Goal: Transaction & Acquisition: Purchase product/service

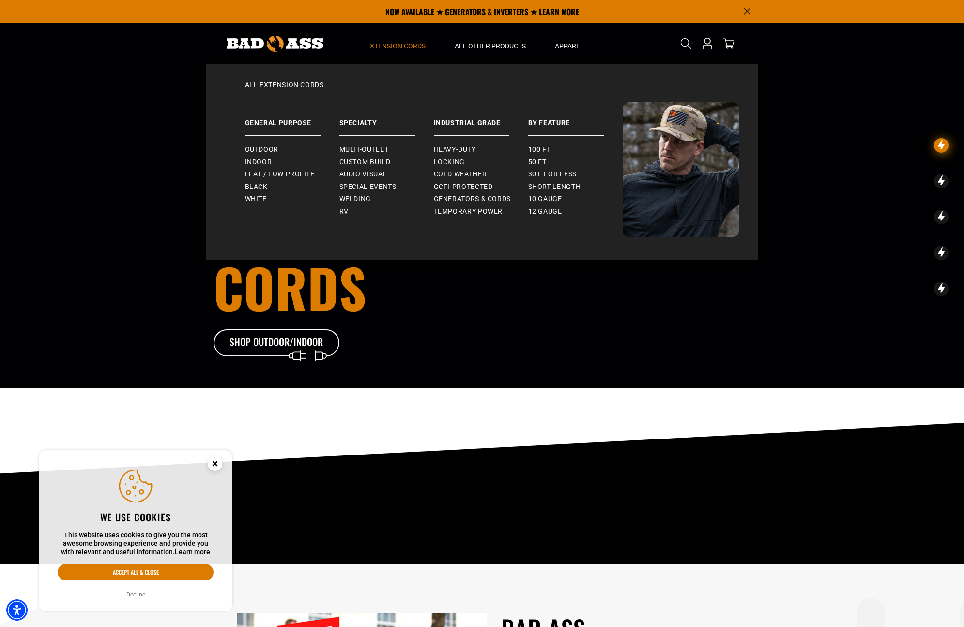
click at [402, 43] on span "Extension Cords" at bounding box center [396, 46] width 60 height 9
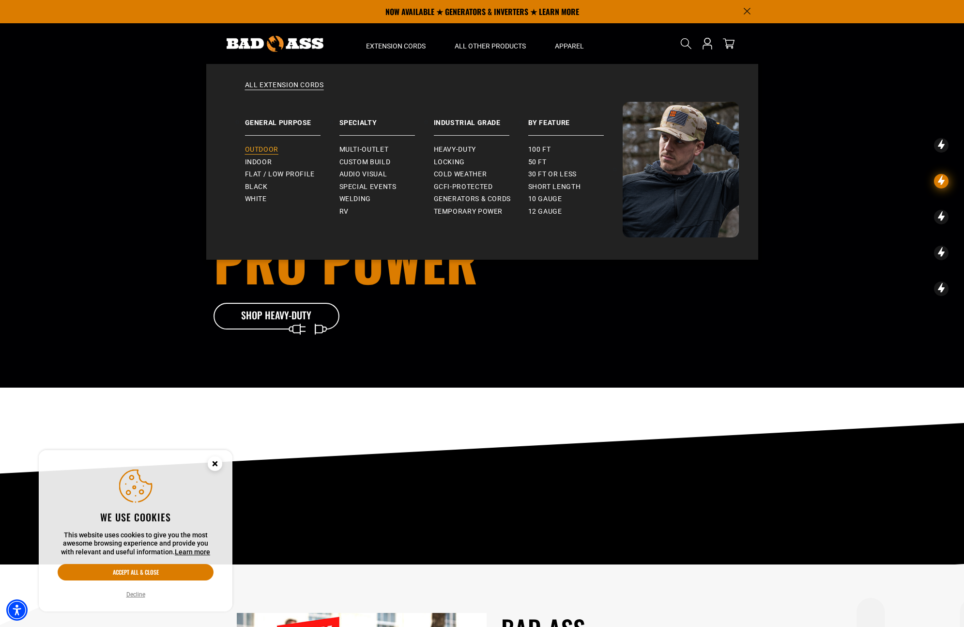
click at [272, 150] on span "Outdoor" at bounding box center [261, 149] width 33 height 9
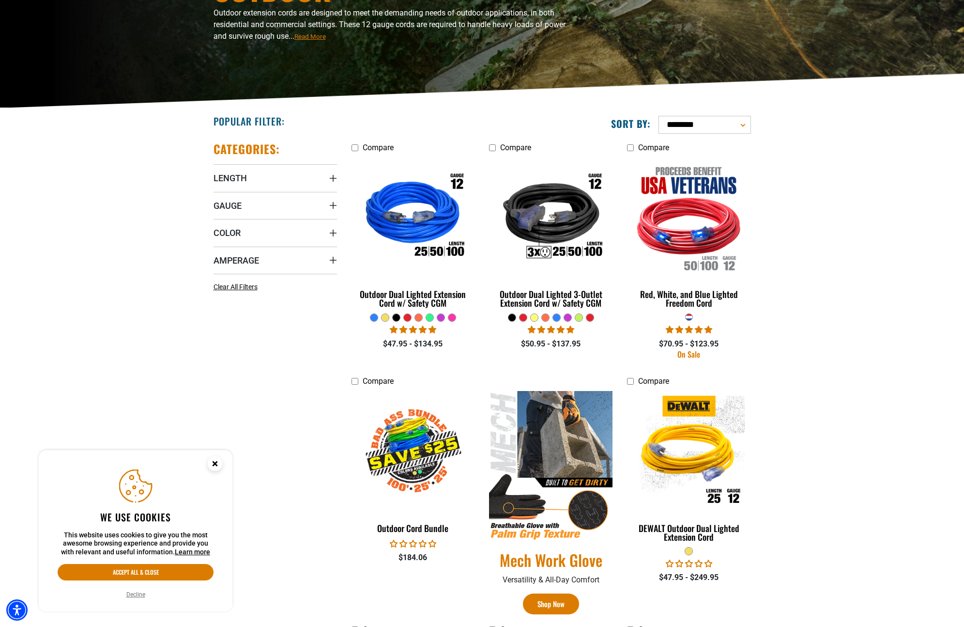
scroll to position [138, 0]
click at [417, 317] on div at bounding box center [418, 316] width 7 height 7
click at [419, 317] on div at bounding box center [418, 316] width 7 height 7
click at [419, 315] on div at bounding box center [418, 316] width 7 height 7
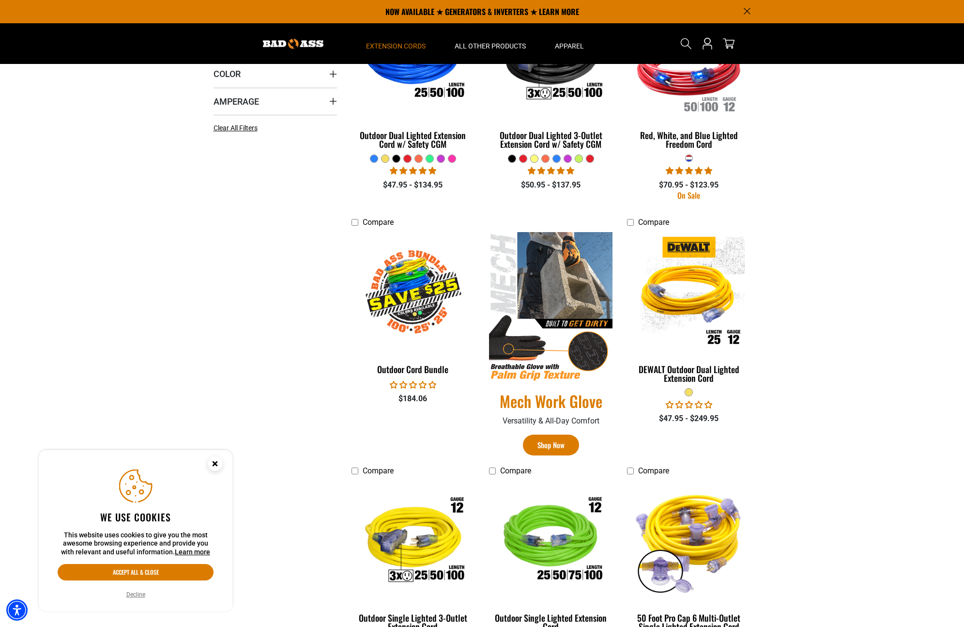
scroll to position [135, 0]
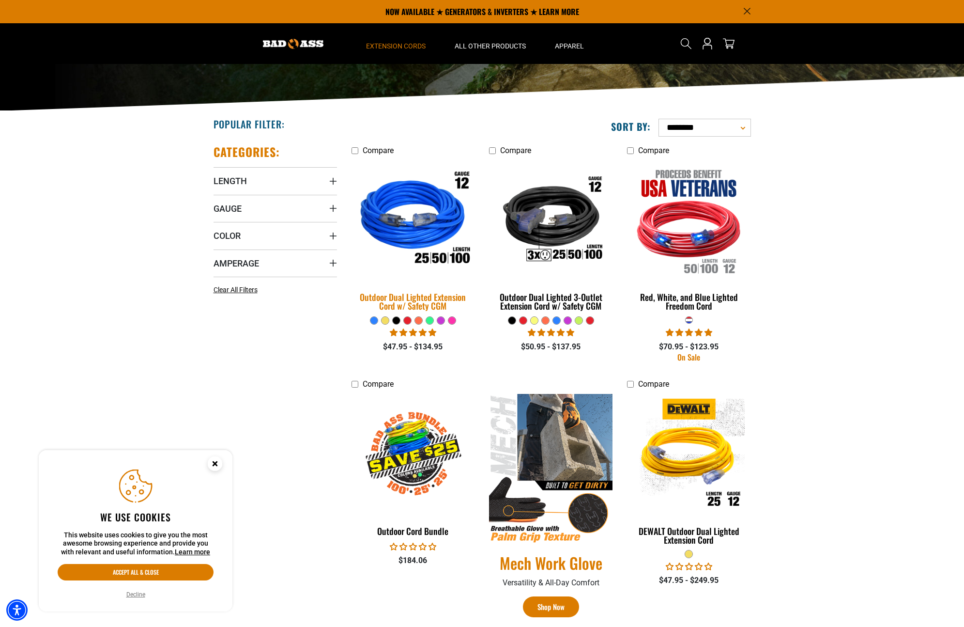
click at [408, 212] on img at bounding box center [413, 220] width 136 height 124
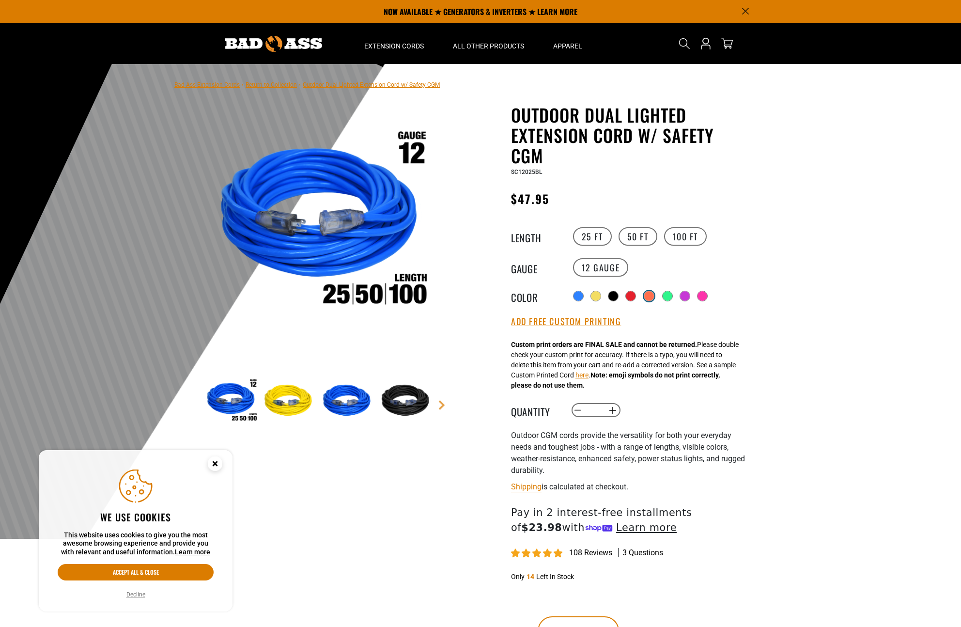
click at [653, 294] on div at bounding box center [649, 296] width 10 height 10
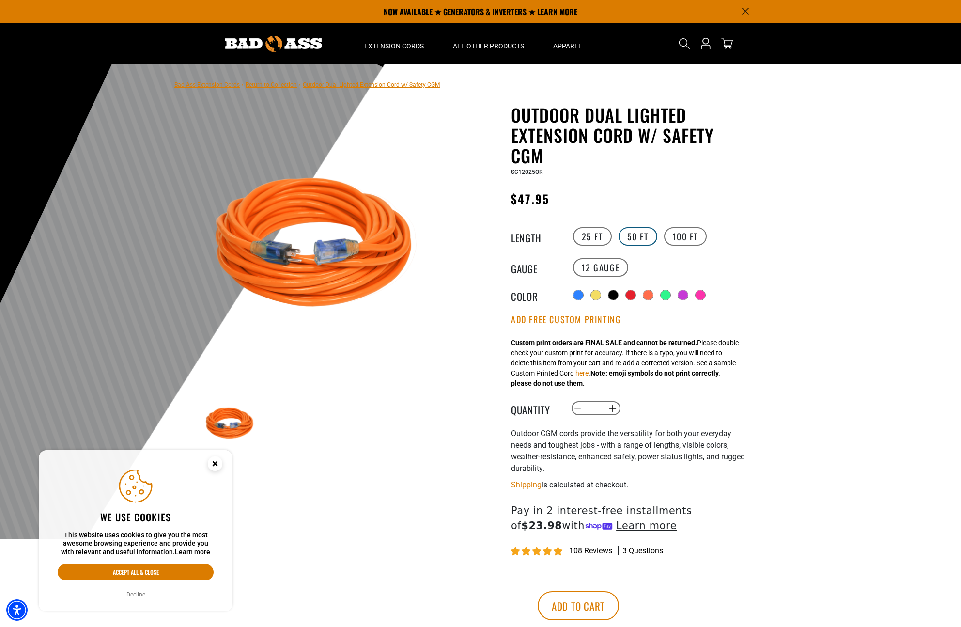
click at [636, 239] on label "50 FT" at bounding box center [638, 236] width 39 height 18
click at [591, 234] on label "25 FT" at bounding box center [592, 236] width 39 height 18
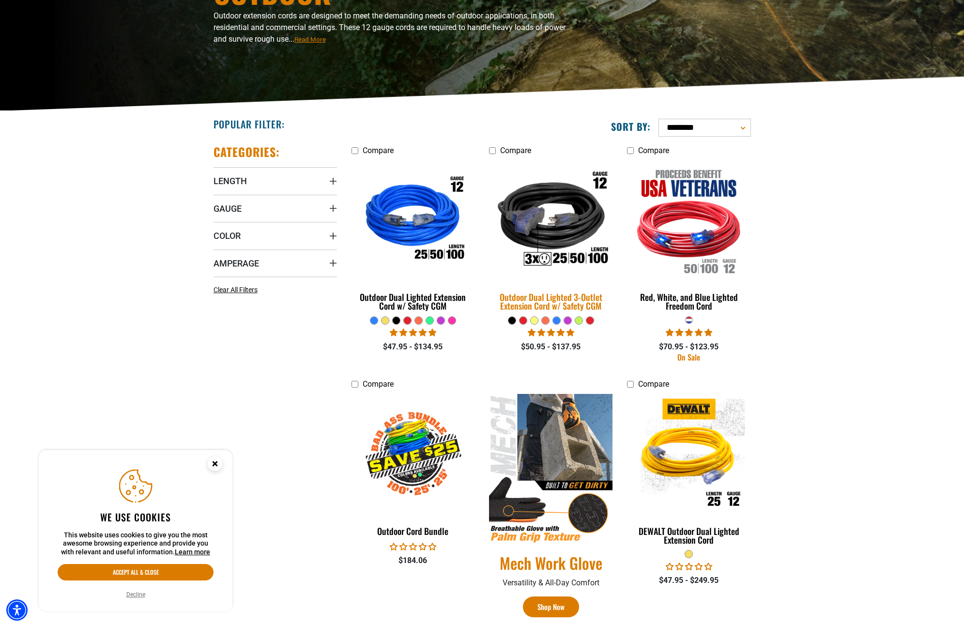
click at [561, 225] on img at bounding box center [551, 220] width 136 height 124
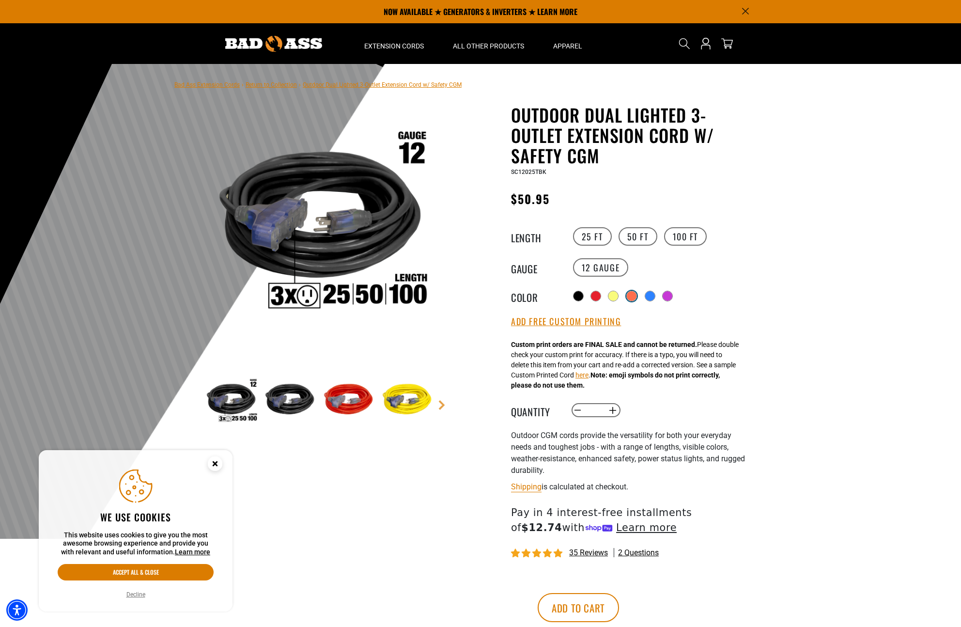
click at [635, 293] on div at bounding box center [632, 296] width 10 height 10
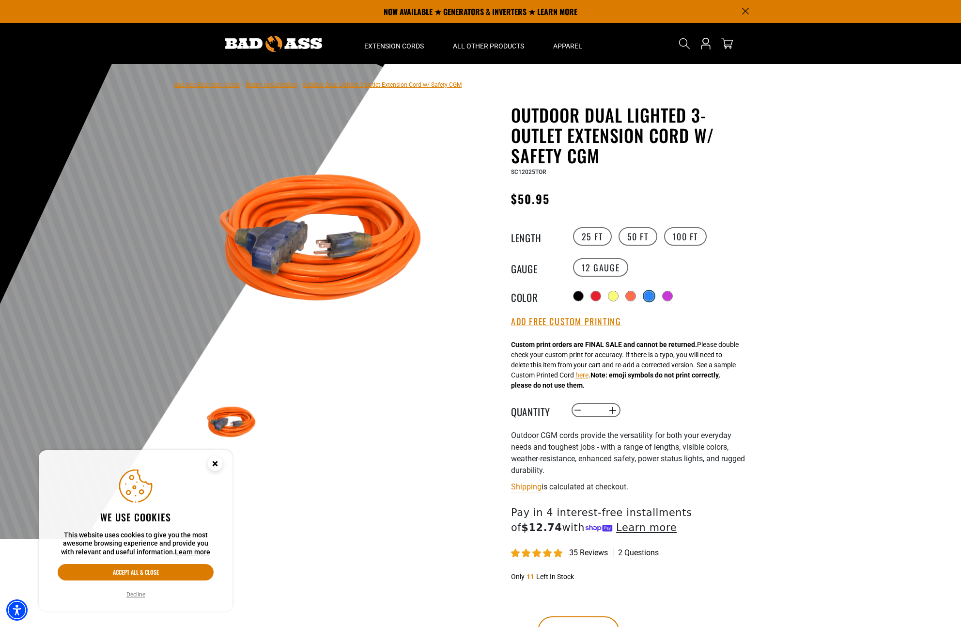
click at [653, 295] on div at bounding box center [649, 296] width 10 height 10
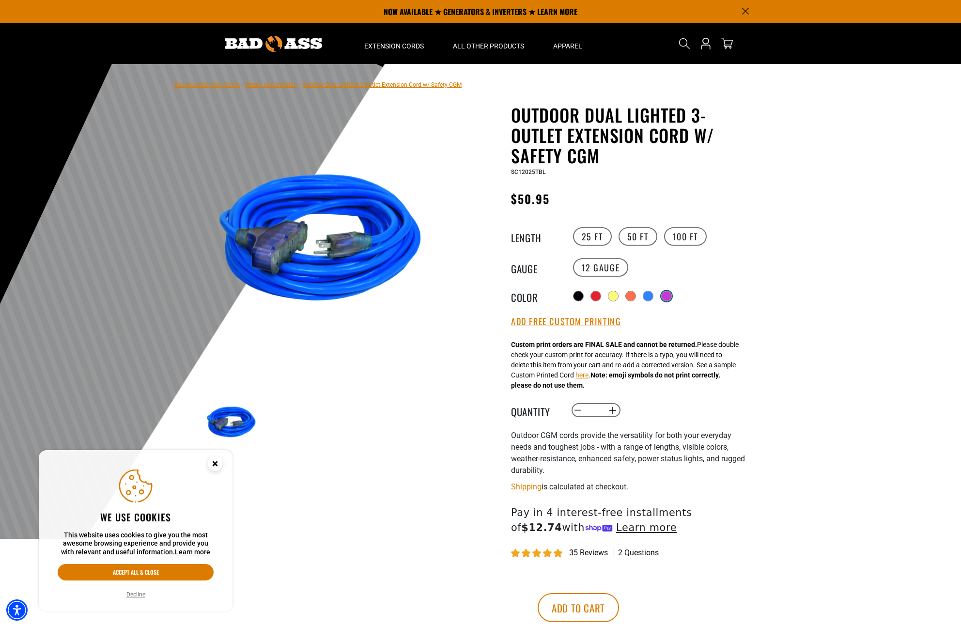
click at [672, 294] on div at bounding box center [666, 296] width 11 height 11
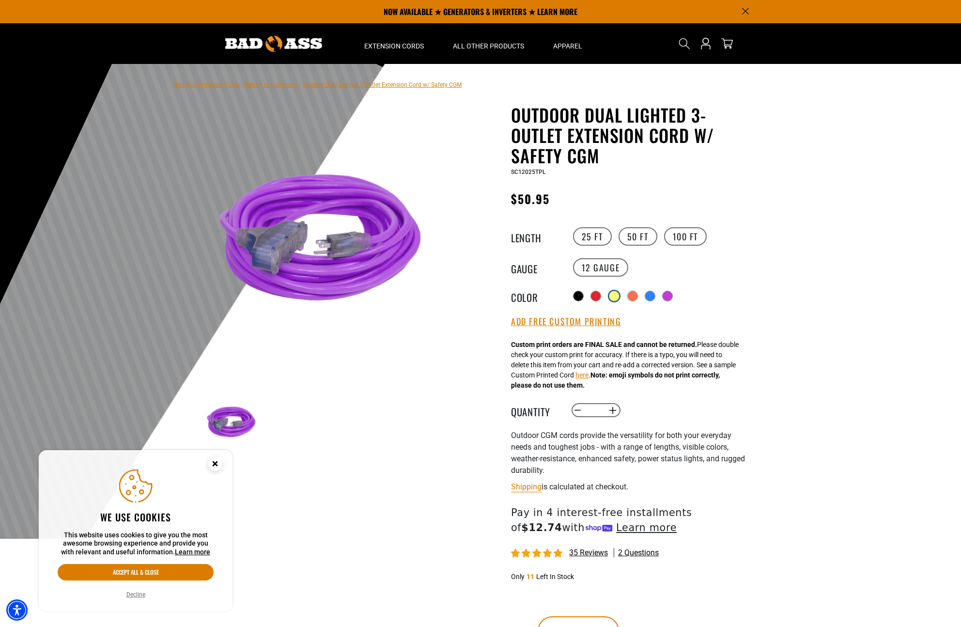
click at [616, 294] on div at bounding box center [614, 296] width 10 height 10
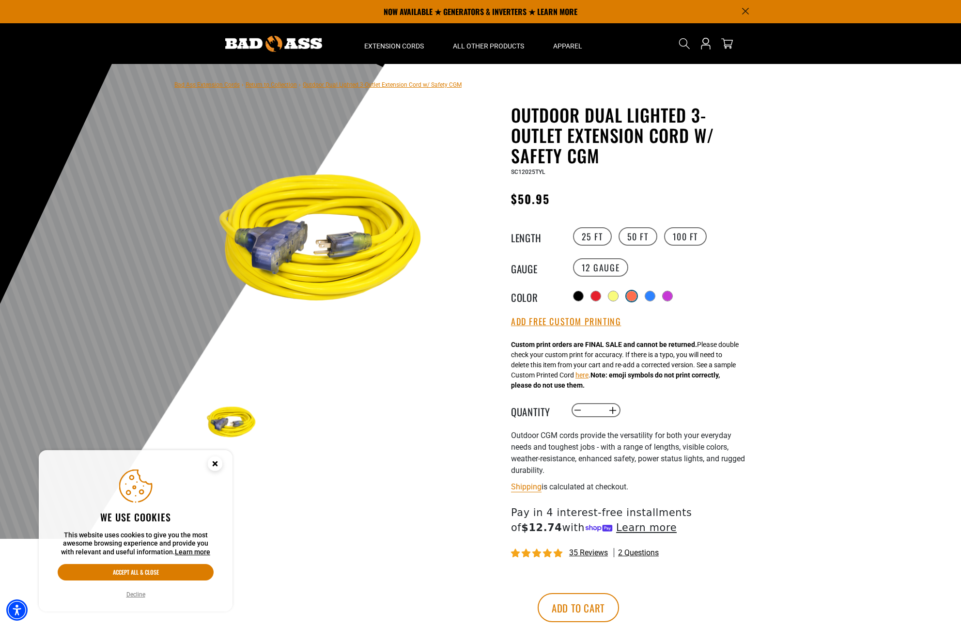
click at [635, 294] on div at bounding box center [632, 296] width 10 height 10
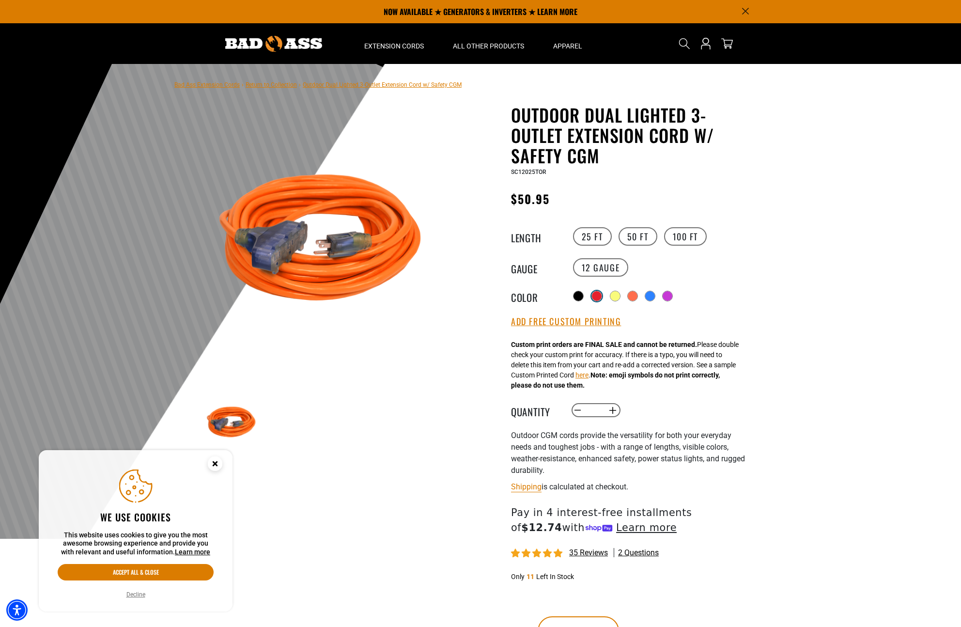
click at [593, 294] on div at bounding box center [597, 296] width 10 height 10
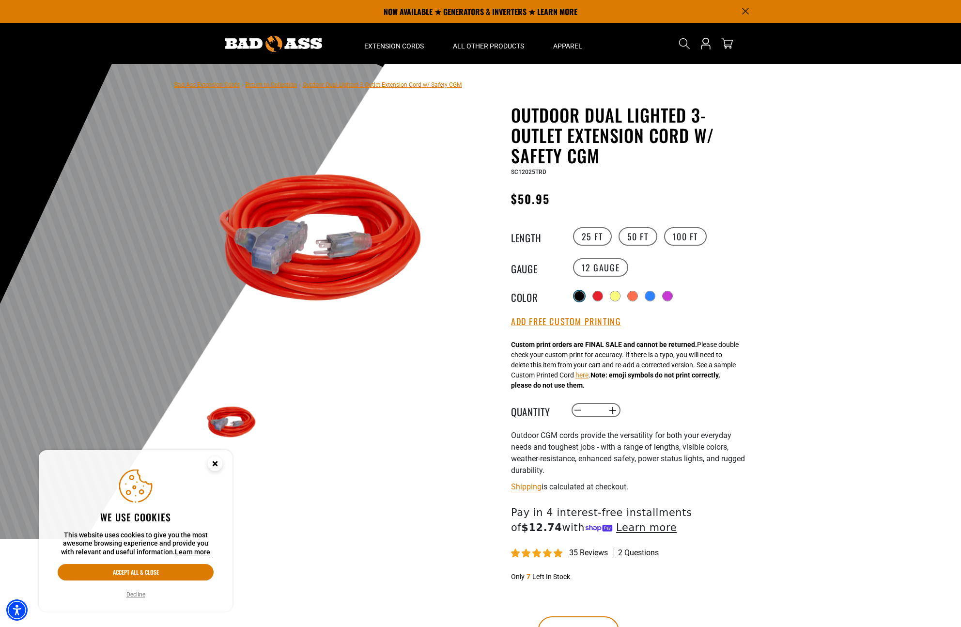
click at [577, 294] on div at bounding box center [579, 296] width 10 height 10
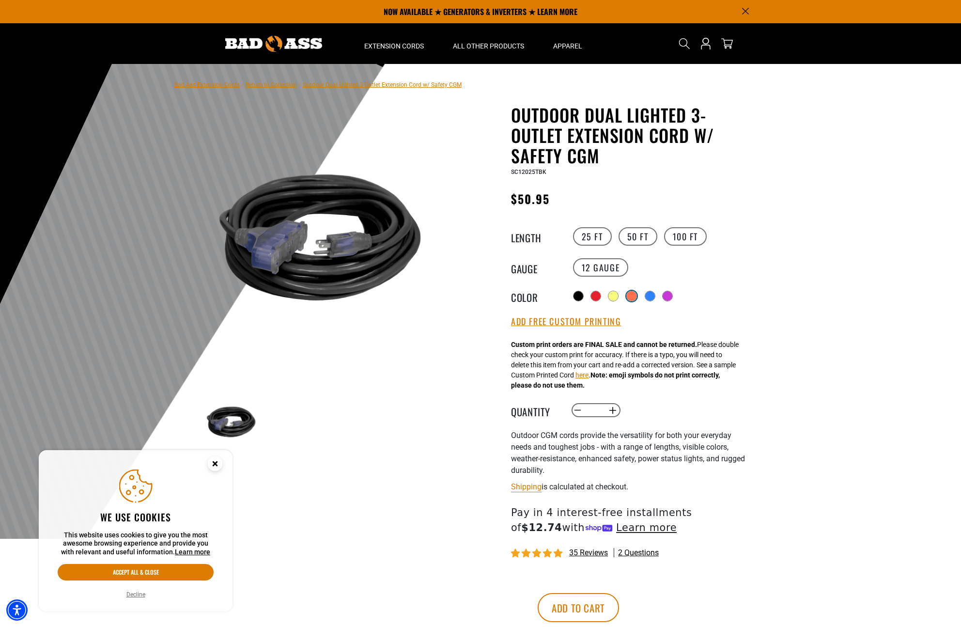
click at [630, 295] on div at bounding box center [632, 296] width 10 height 10
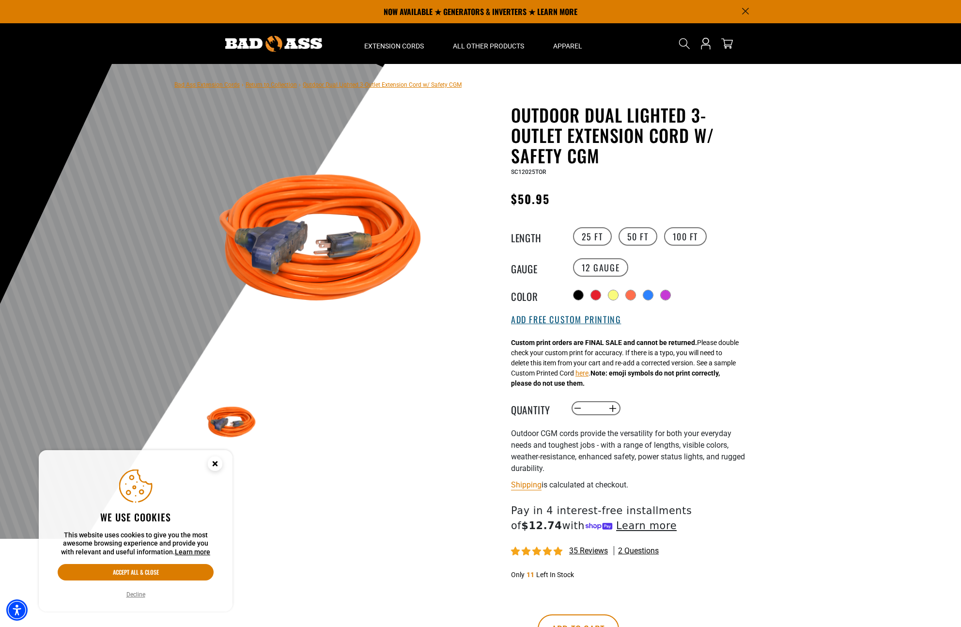
click at [557, 319] on button "Add Free Custom Printing" at bounding box center [566, 319] width 110 height 11
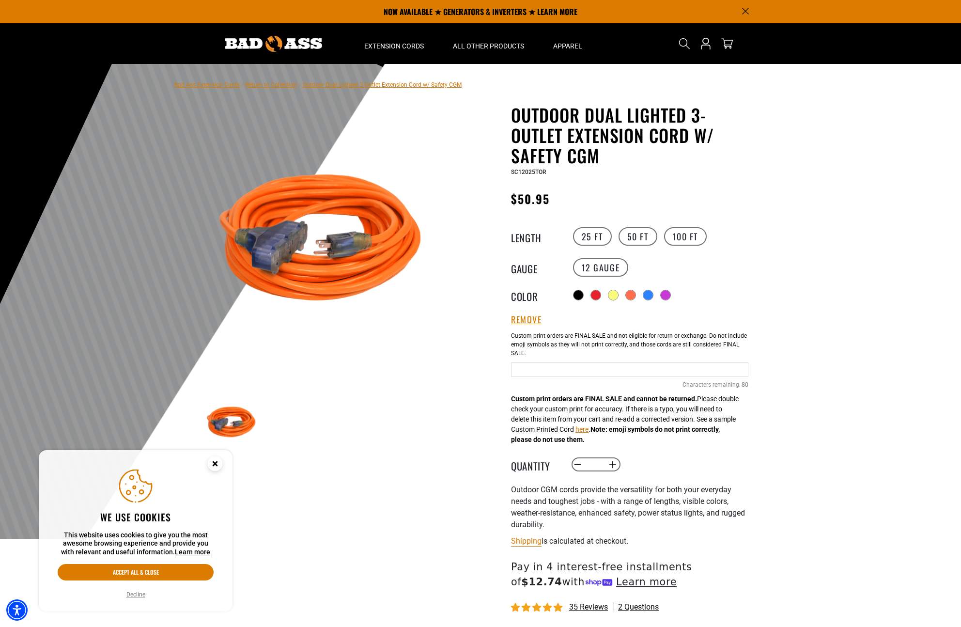
click at [564, 369] on input "text" at bounding box center [629, 369] width 237 height 15
click at [652, 371] on input "**********" at bounding box center [629, 369] width 237 height 15
type input "**********"
click at [801, 354] on div at bounding box center [480, 301] width 961 height 475
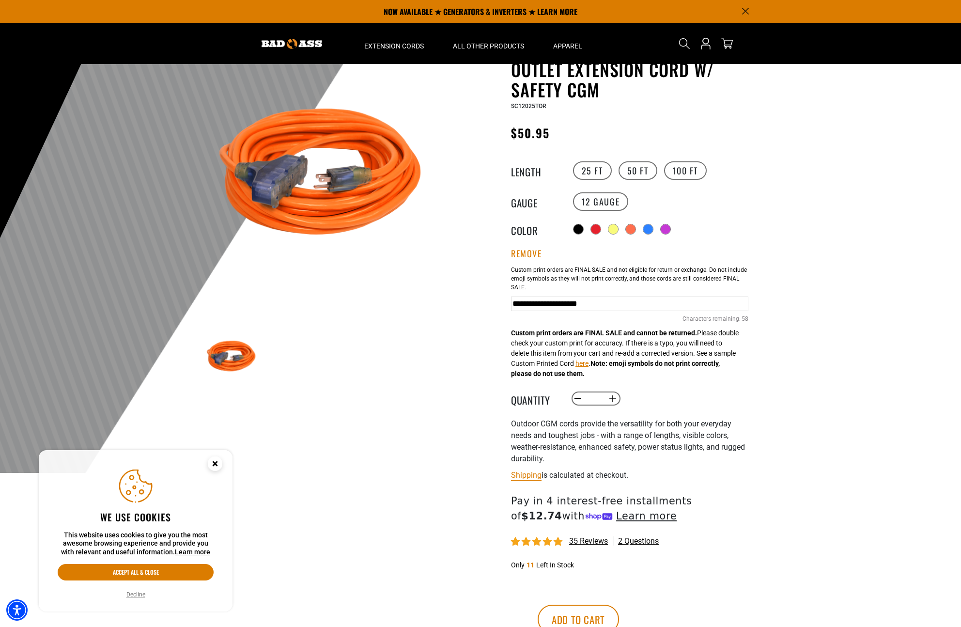
scroll to position [65, 0]
